Goal: Information Seeking & Learning: Learn about a topic

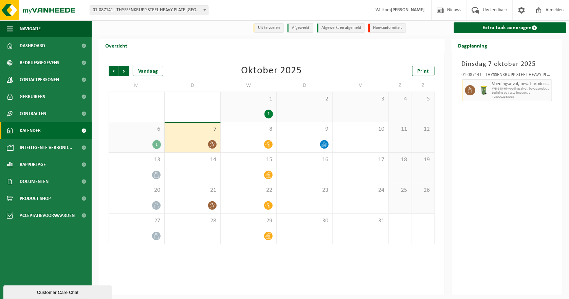
click at [27, 132] on span "Kalender" at bounding box center [30, 130] width 21 height 17
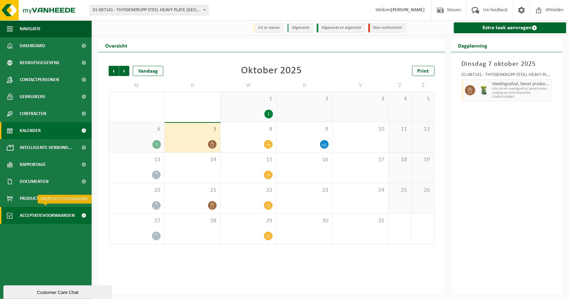
click at [38, 217] on span "Acceptatievoorwaarden" at bounding box center [47, 215] width 55 height 17
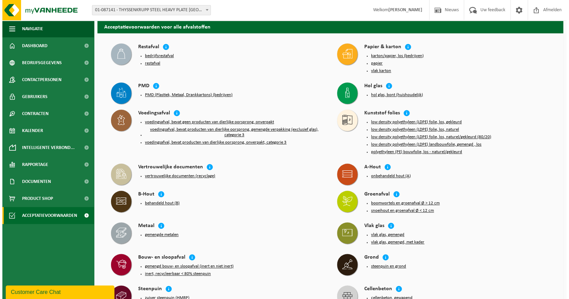
scroll to position [442, 0]
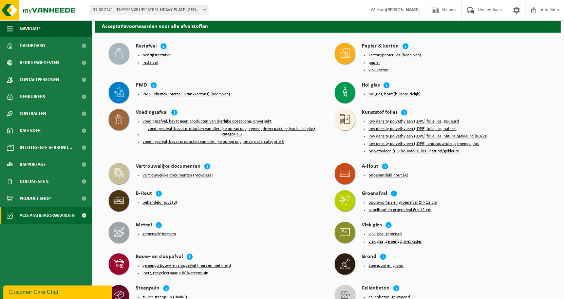
click at [162, 200] on button "behandeld hout (B)" at bounding box center [160, 202] width 35 height 5
